Goal: Register for event/course

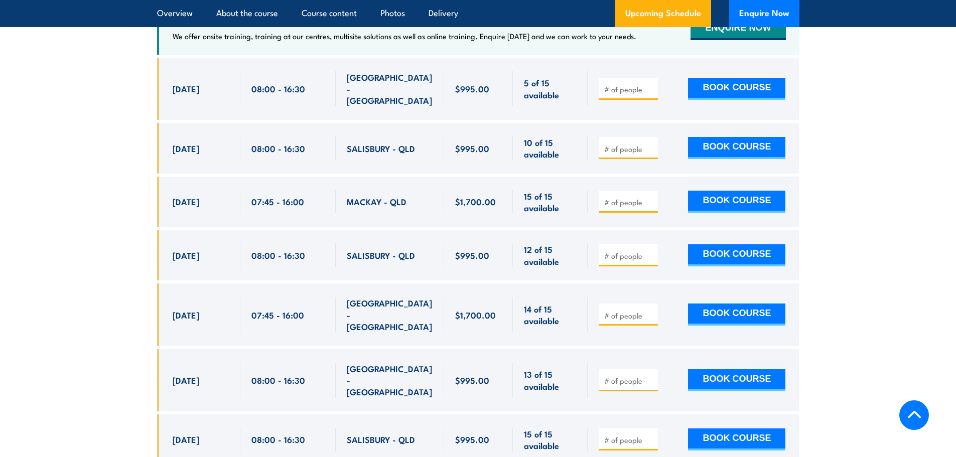
scroll to position [1958, 0]
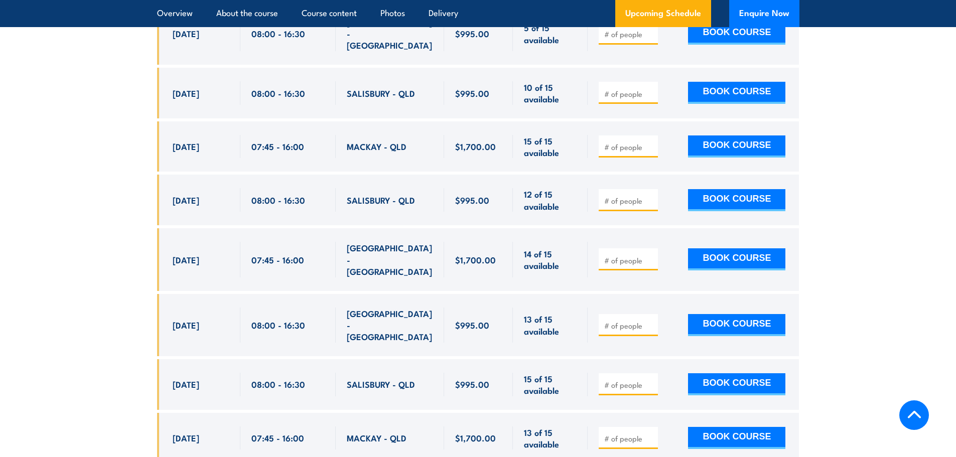
click at [611, 321] on input "number" at bounding box center [629, 326] width 50 height 10
type input "2"
click at [617, 321] on input "number" at bounding box center [629, 326] width 50 height 10
type input "2"
click at [725, 314] on button "BOOK COURSE" at bounding box center [736, 325] width 97 height 22
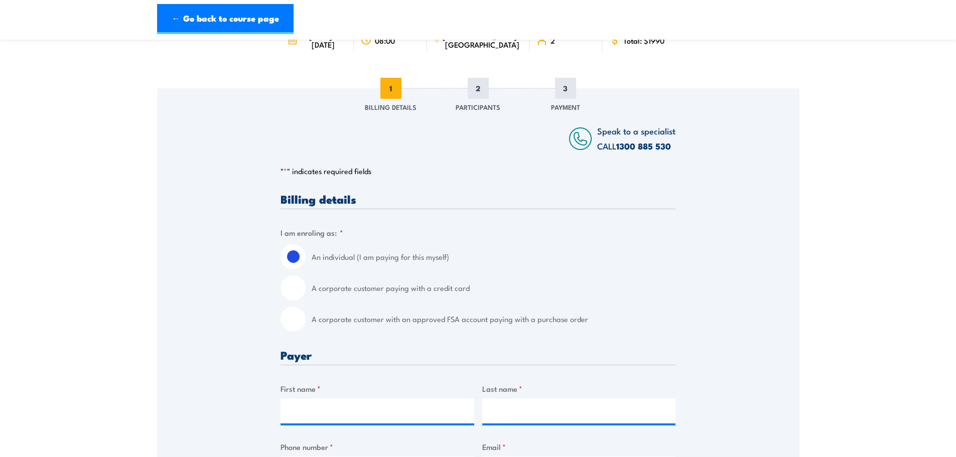
scroll to position [100, 0]
click at [296, 331] on input "A corporate customer with an approved FSA account paying with a purchase order" at bounding box center [293, 318] width 25 height 25
radio input "true"
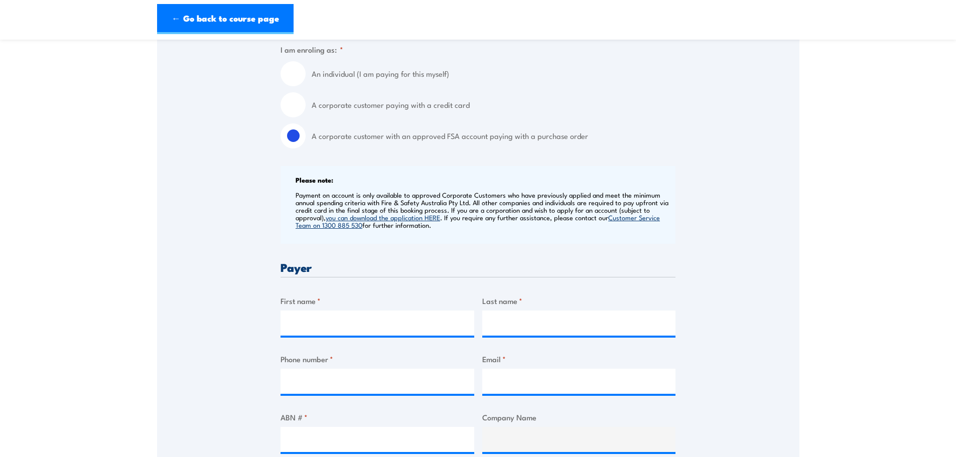
scroll to position [301, 0]
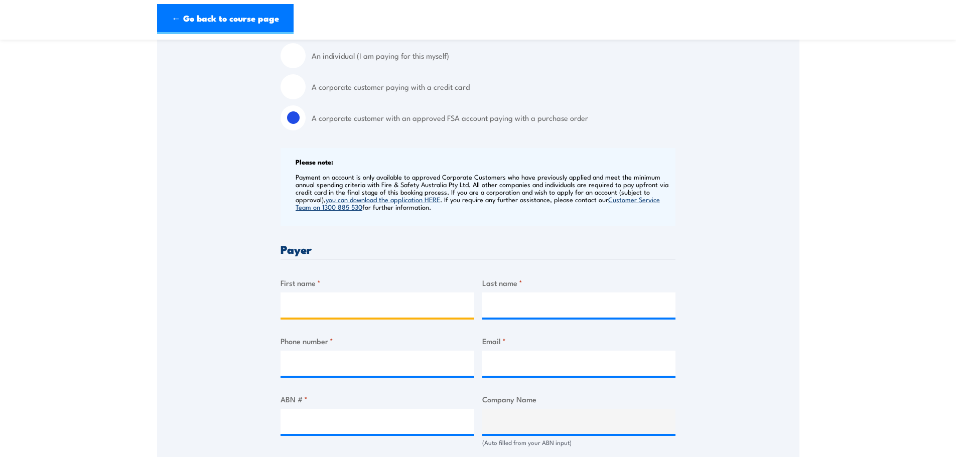
click at [336, 318] on input "First name *" at bounding box center [378, 305] width 194 height 25
type input "[PERSON_NAME]"
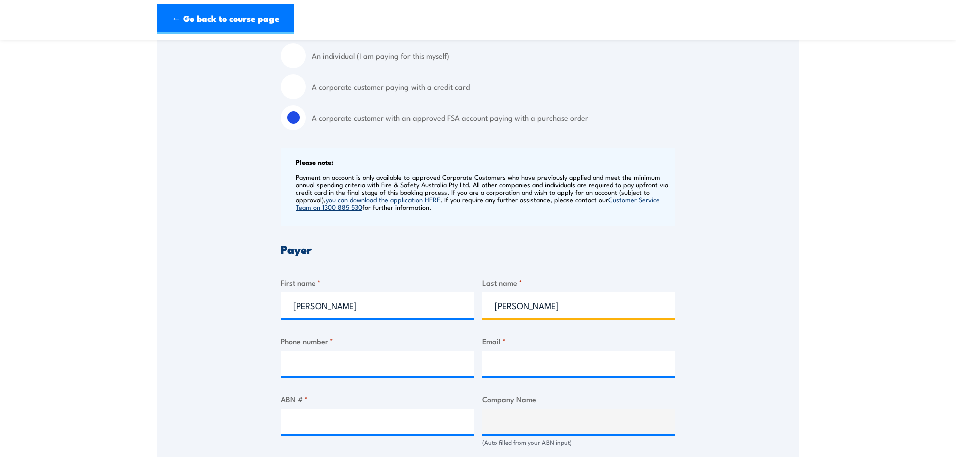
type input "[PERSON_NAME]"
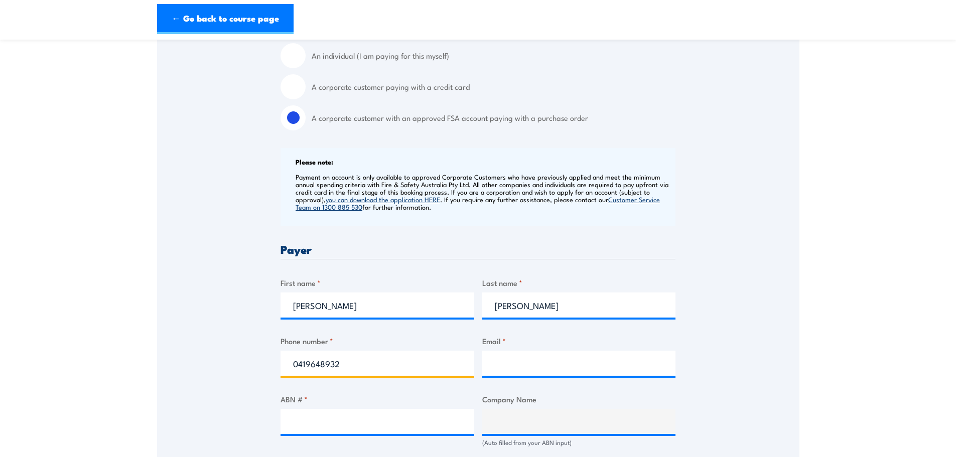
type input "0419648932"
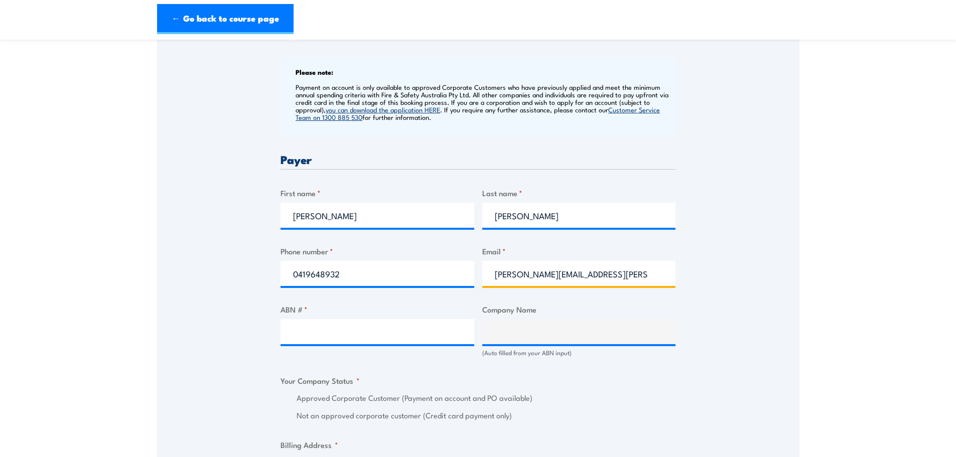
scroll to position [402, 0]
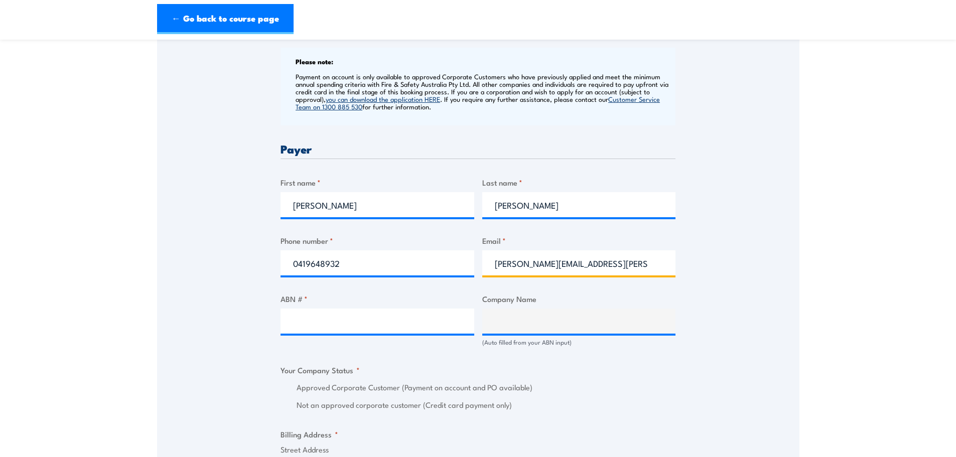
type input "[PERSON_NAME][EMAIL_ADDRESS][PERSON_NAME][DOMAIN_NAME]"
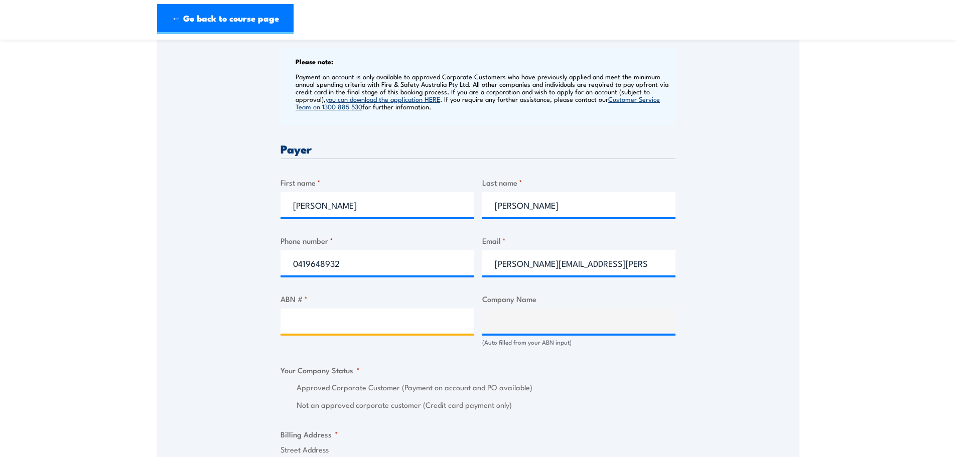
click at [327, 325] on input "ABN # *" at bounding box center [378, 321] width 194 height 25
click at [338, 333] on input "ABN # *" at bounding box center [378, 321] width 194 height 25
paste input "87 004 200 319"
type input "87 004 200 319"
type input "[PERSON_NAME] COMPANY AUSTRALIA LIMITED"
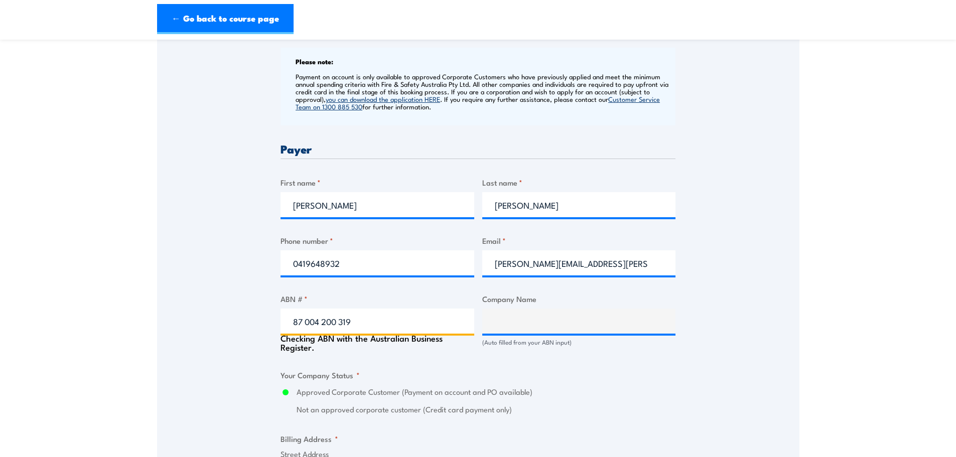
radio input "true"
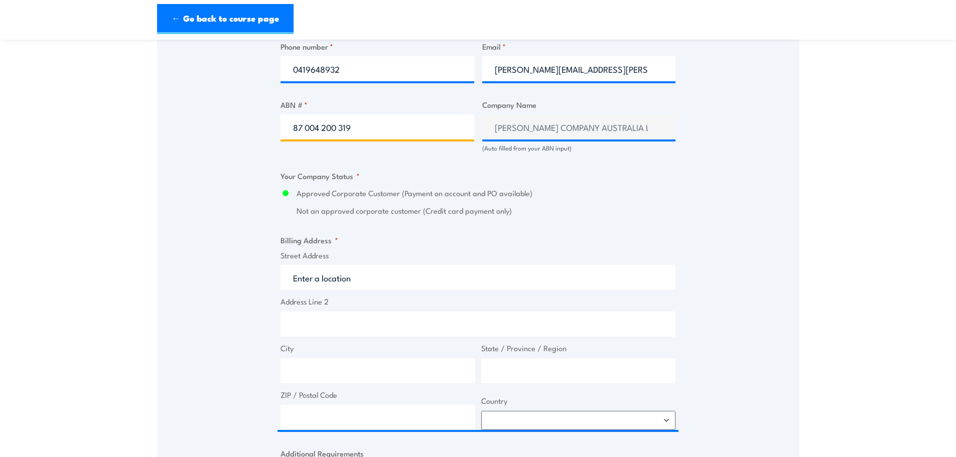
scroll to position [602, 0]
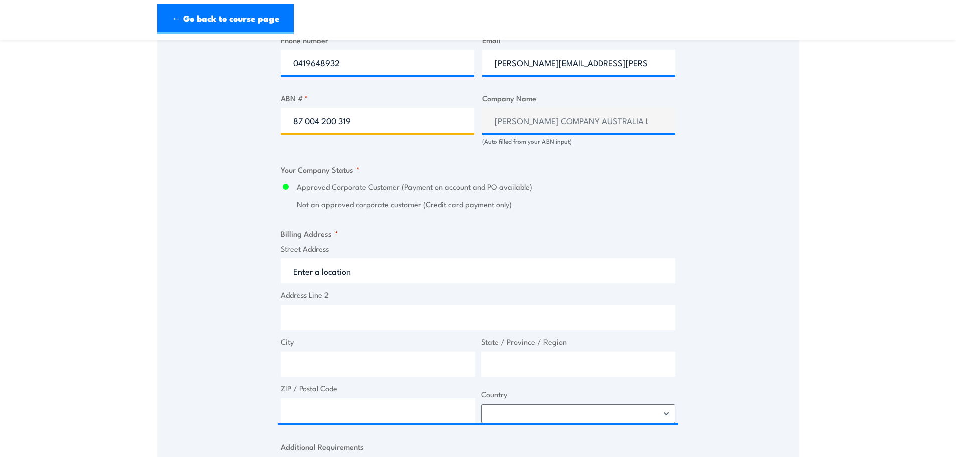
type input "87 004 200 319"
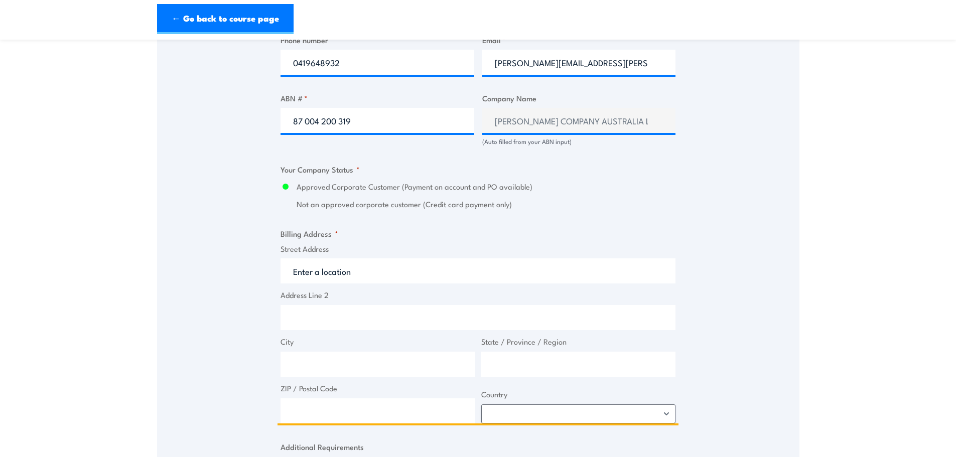
click at [359, 277] on input "Street Address" at bounding box center [478, 271] width 395 height 25
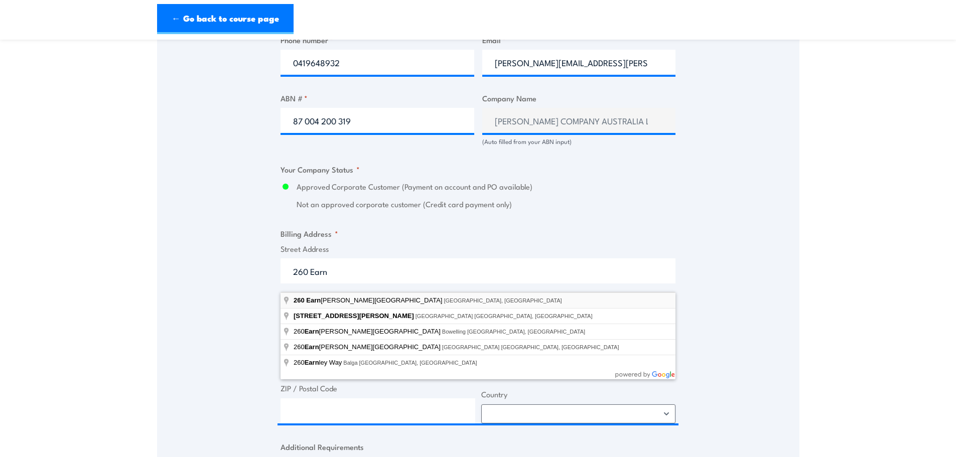
type input "[STREET_ADDRESS]"
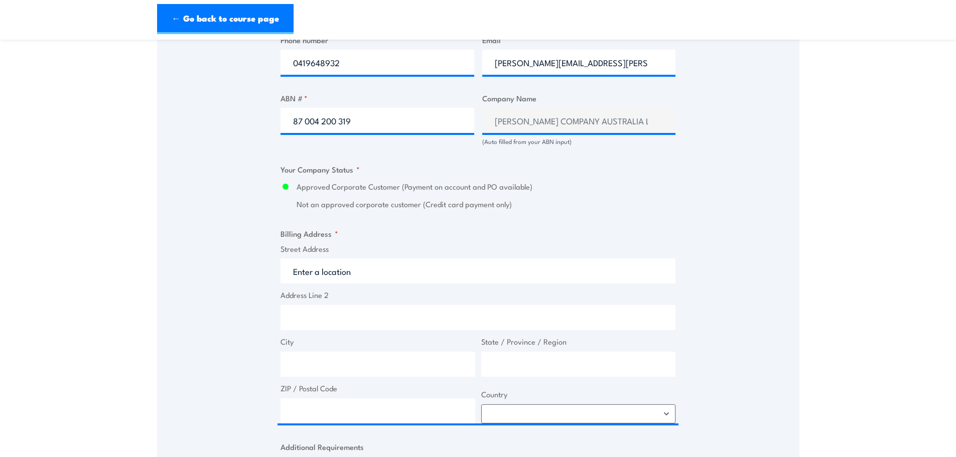
type input "[STREET_ADDRESS][PERSON_NAME]"
type input "Northgate"
type input "[GEOGRAPHIC_DATA]"
type input "4013"
select select "[GEOGRAPHIC_DATA]"
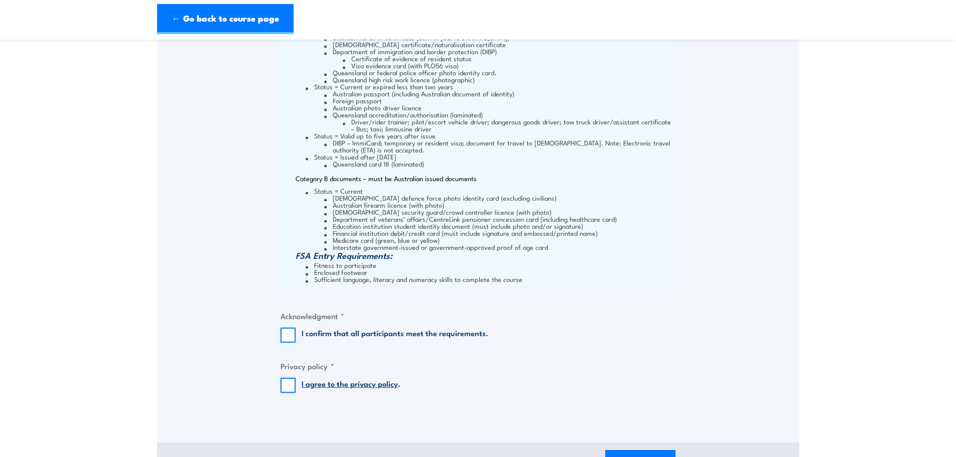
scroll to position [1205, 0]
click at [382, 340] on label "I confirm that all participants meet the requirements." at bounding box center [395, 333] width 187 height 15
click at [296, 340] on input "I confirm that all participants meet the requirements." at bounding box center [288, 333] width 15 height 15
checkbox input "true"
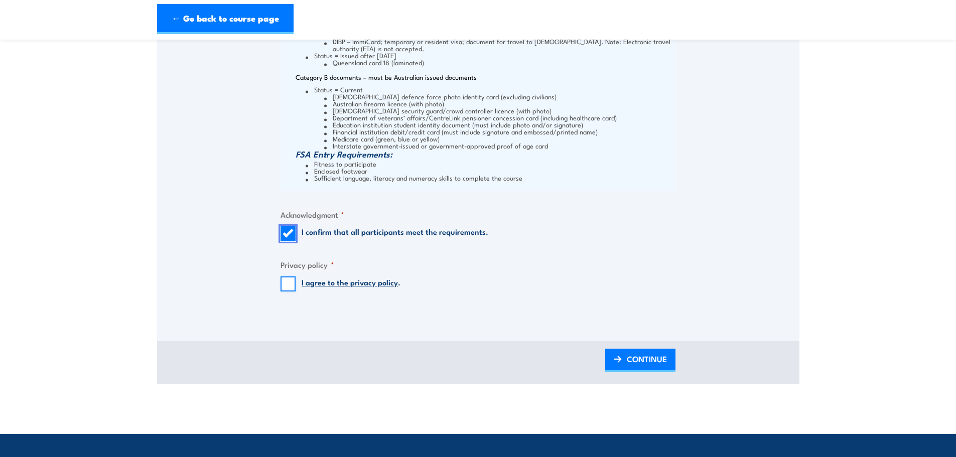
scroll to position [1305, 0]
click at [289, 291] on input "I agree to the privacy policy ." at bounding box center [288, 283] width 15 height 15
checkbox input "true"
click at [634, 372] on span "CONTINUE" at bounding box center [647, 358] width 40 height 27
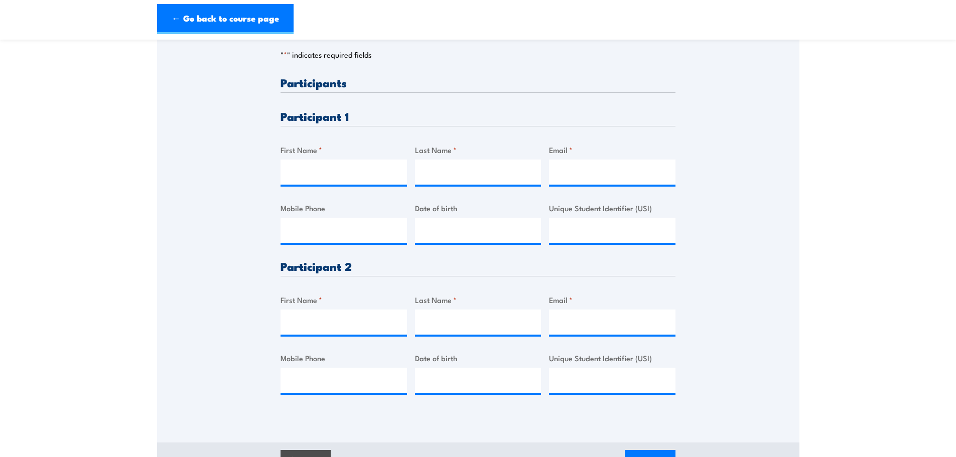
scroll to position [251, 0]
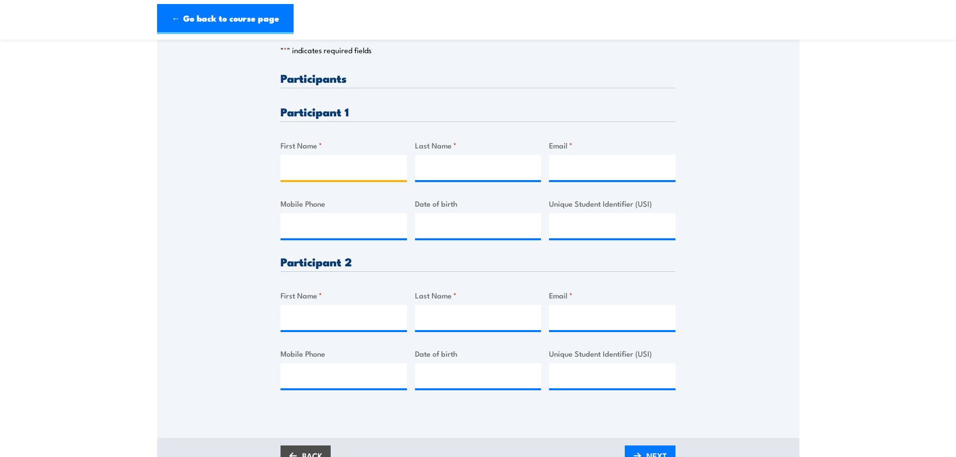
click at [356, 179] on input "First Name *" at bounding box center [344, 167] width 127 height 25
type input "Emily"
type input "Radzki"
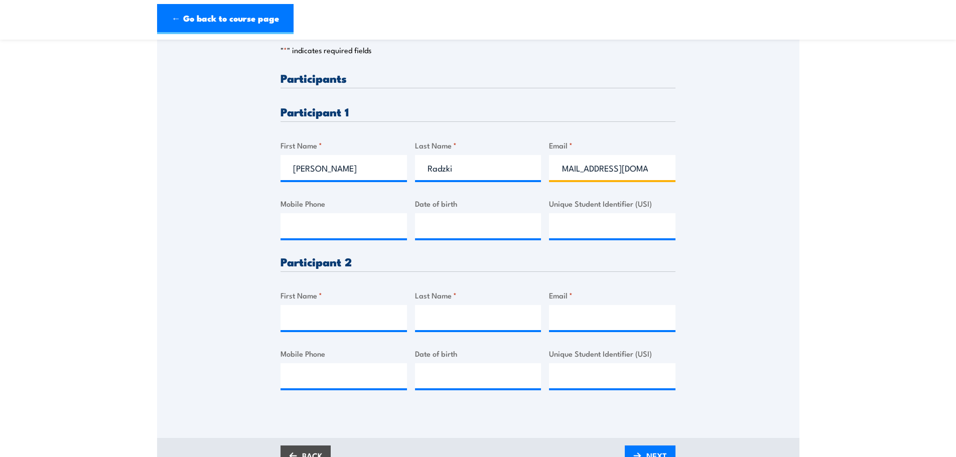
scroll to position [0, 14]
type input "email.radzki98@gmail.com"
click at [351, 328] on input "First Name *" at bounding box center [344, 317] width 127 height 25
type input "Peter"
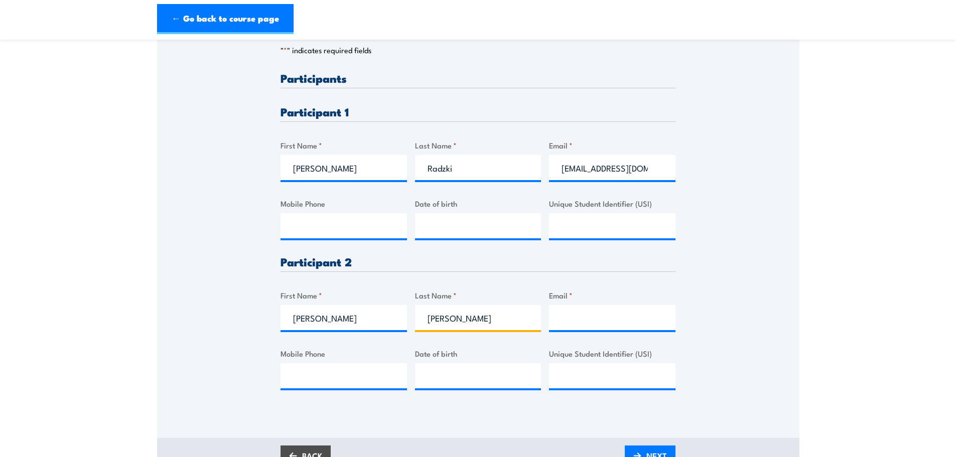
type input "Collins"
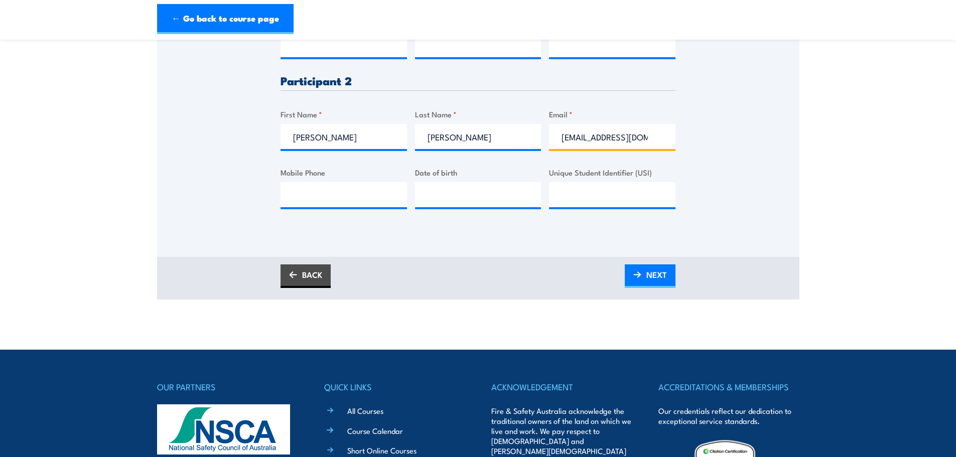
scroll to position [502, 0]
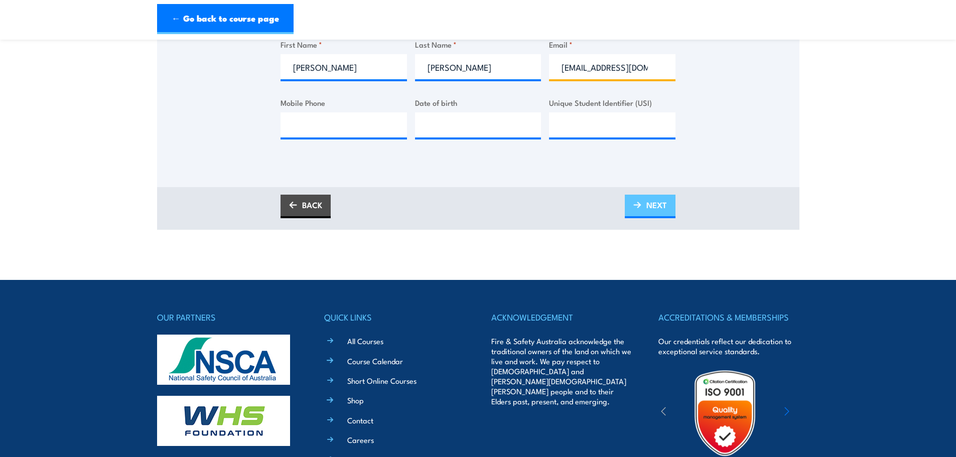
type input "petgopher@gmail.com"
click at [660, 215] on span "NEXT" at bounding box center [657, 205] width 21 height 27
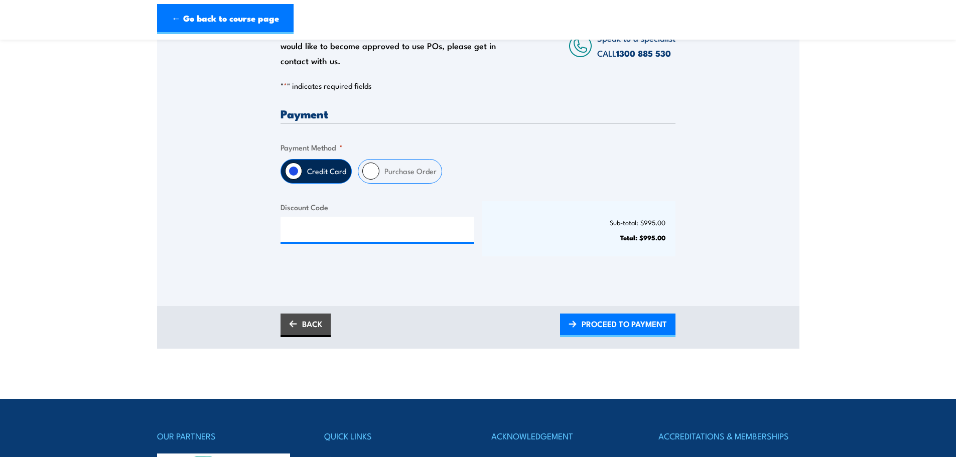
scroll to position [201, 0]
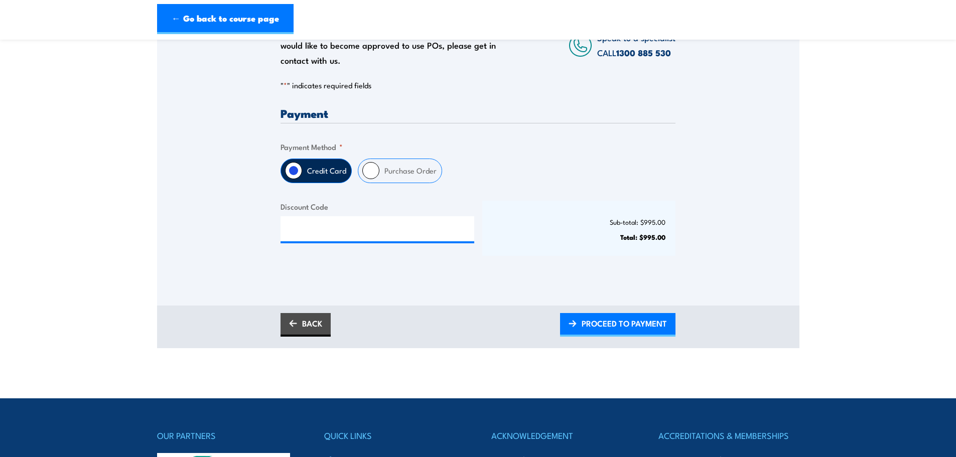
click at [413, 176] on label "Purchase Order" at bounding box center [411, 171] width 62 height 24
click at [380, 176] on input "Purchase Order" at bounding box center [370, 170] width 17 height 17
radio input "true"
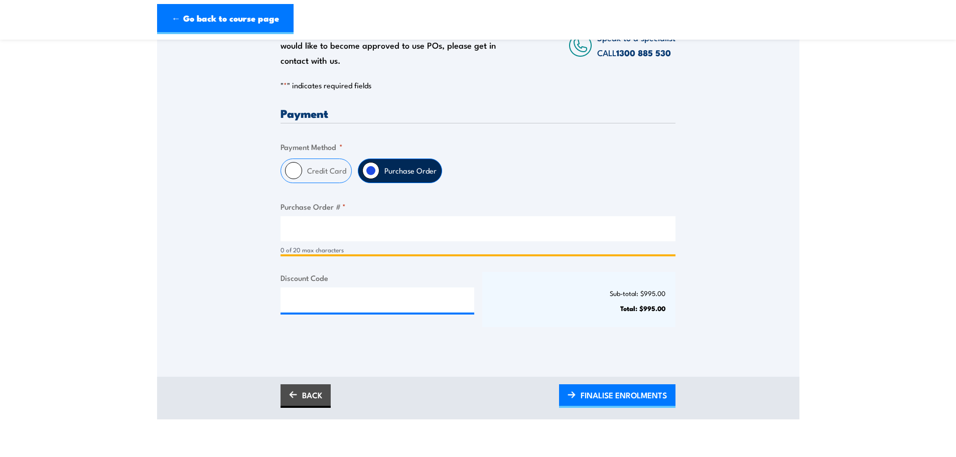
click at [387, 235] on input "Purchase Order # *" at bounding box center [478, 228] width 395 height 25
click at [296, 231] on input "Purchase Order # *" at bounding box center [478, 228] width 395 height 25
paste input "7710112184"
type input "7710112184"
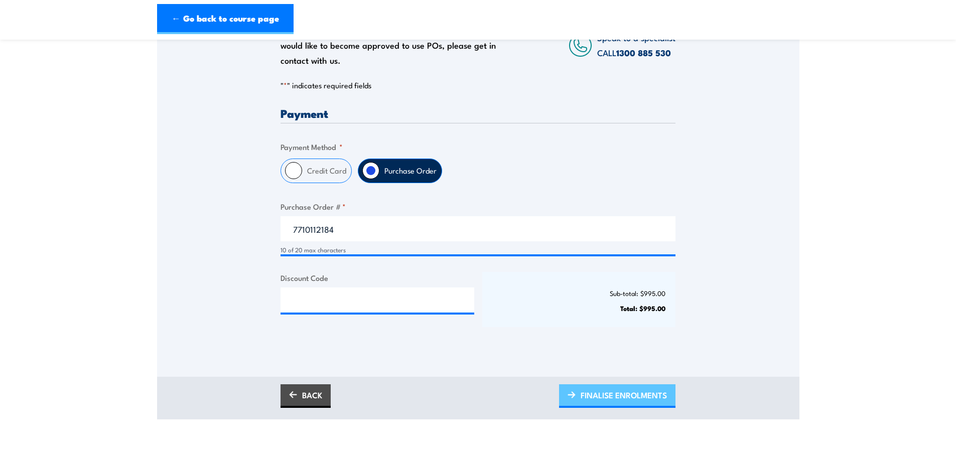
click at [603, 406] on span "FINALISE ENROLMENTS" at bounding box center [624, 395] width 86 height 27
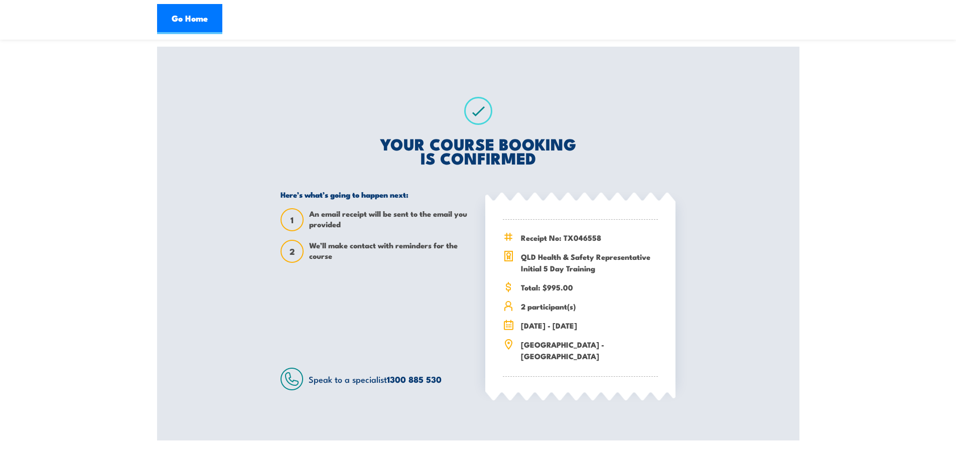
scroll to position [100, 0]
